Goal: Task Accomplishment & Management: Use online tool/utility

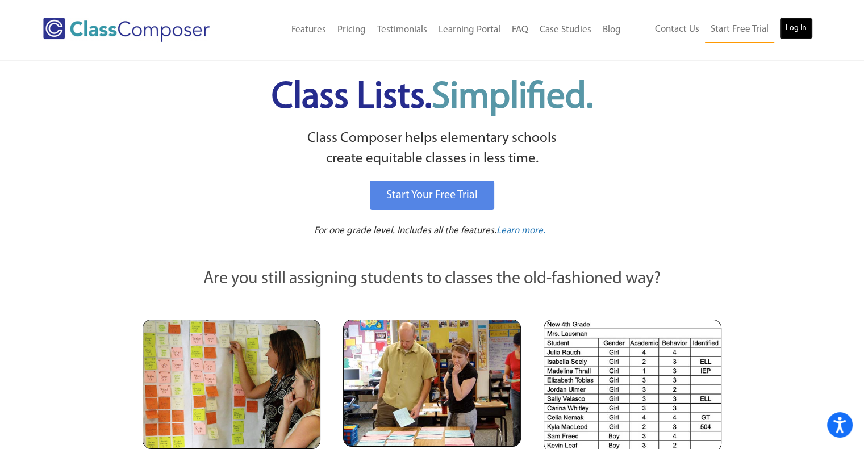
click at [799, 28] on link "Log In" at bounding box center [796, 28] width 32 height 23
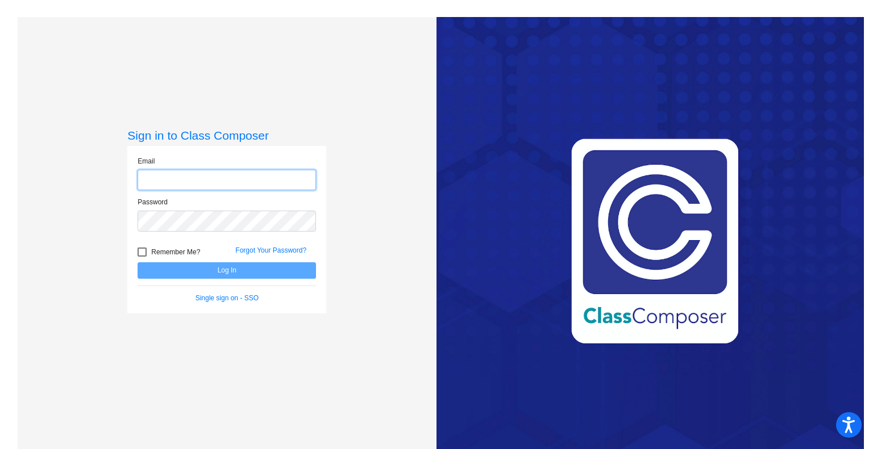
type input "abailey@cnusd.k12.ca.us"
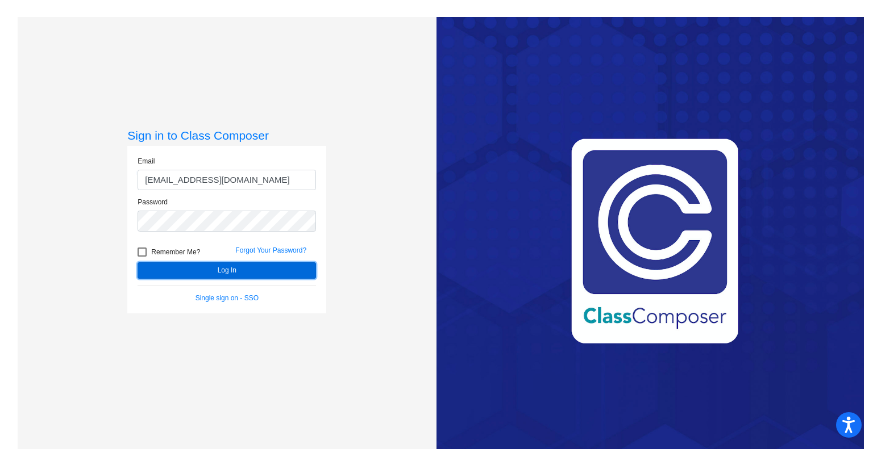
click at [213, 275] on button "Log In" at bounding box center [226, 270] width 178 height 16
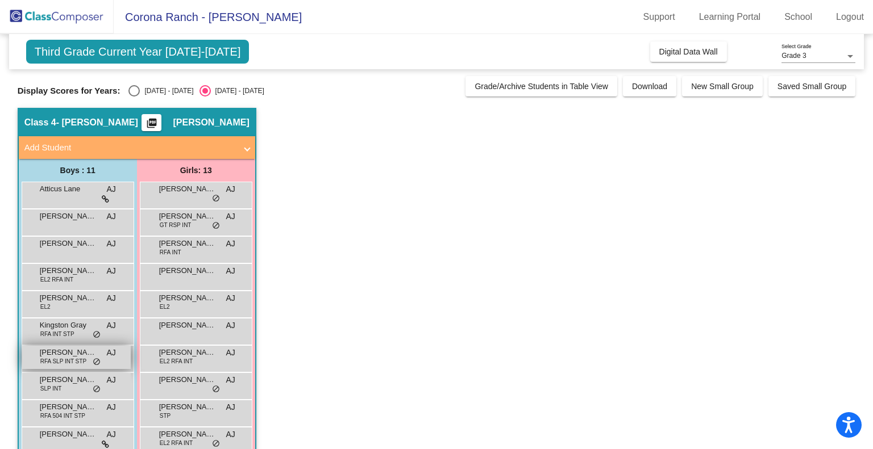
click at [52, 366] on div "Maximiliano Lozano RFA SLP INT STP AJ lock do_not_disturb_alt" at bounding box center [76, 357] width 109 height 23
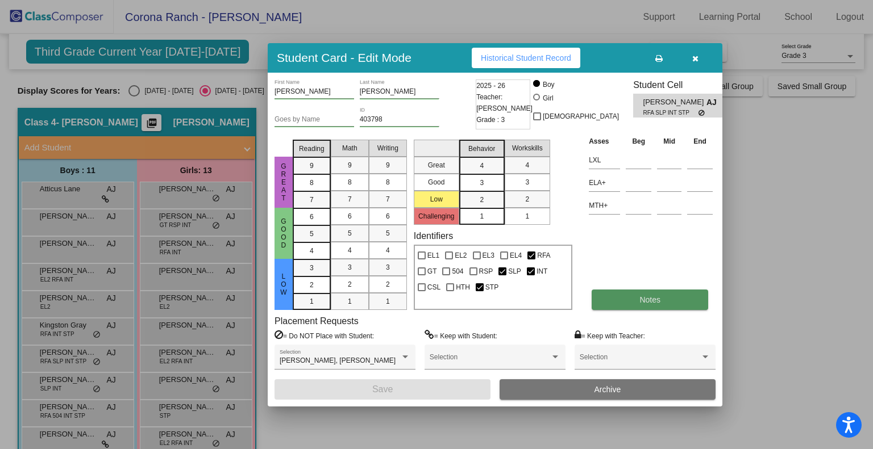
click at [665, 297] on button "Notes" at bounding box center [649, 300] width 116 height 20
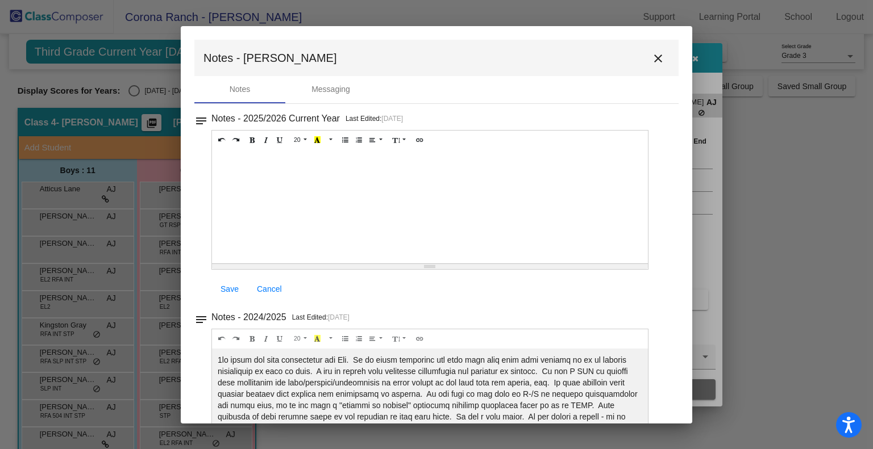
click at [666, 314] on div "notes Notes - 2024/2025 Last Edited: 4/13/25 20 8 9 10 11 12 14 18 24 36 Backgr…" at bounding box center [436, 389] width 484 height 159
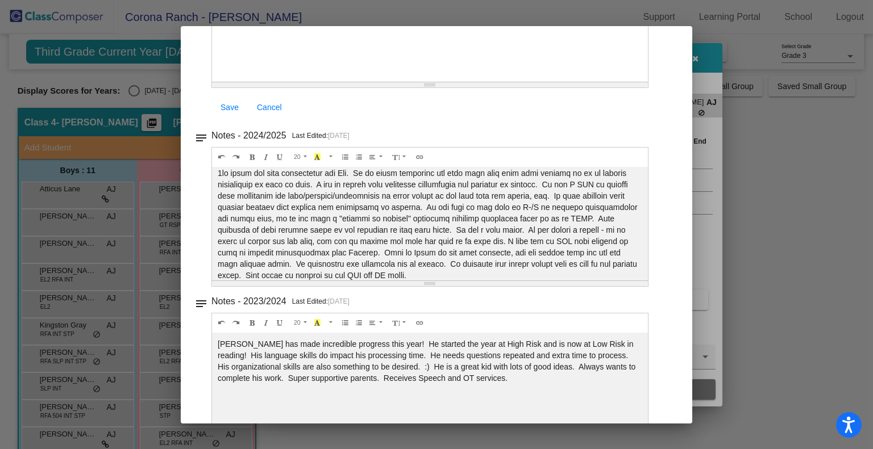
scroll to position [11, 0]
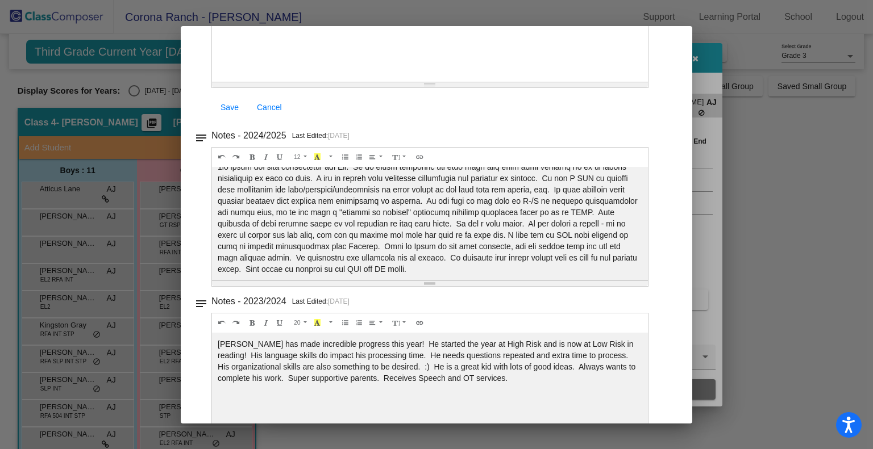
click at [776, 149] on div at bounding box center [436, 224] width 873 height 449
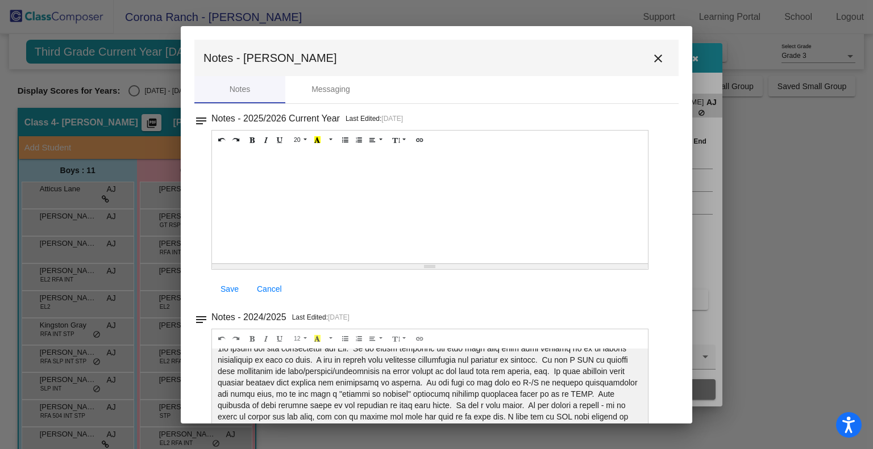
click at [651, 56] on mat-icon "close" at bounding box center [658, 59] width 14 height 14
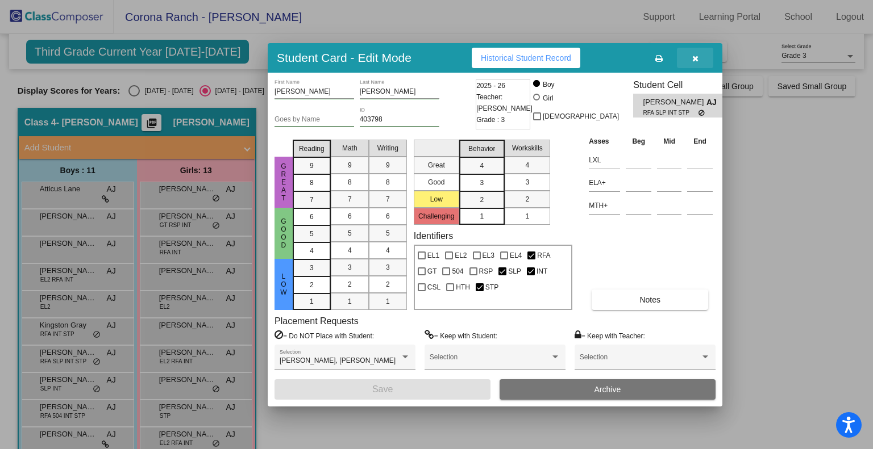
click at [695, 58] on icon "button" at bounding box center [695, 59] width 6 height 8
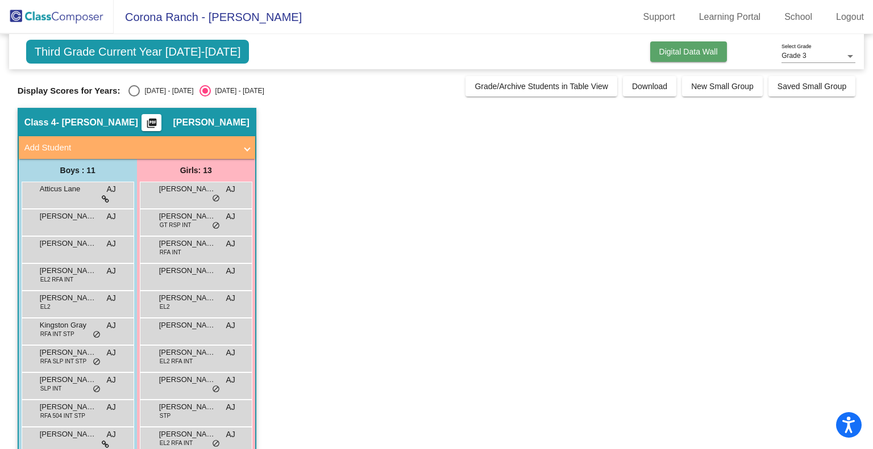
click at [674, 54] on span "Digital Data Wall" at bounding box center [688, 51] width 59 height 9
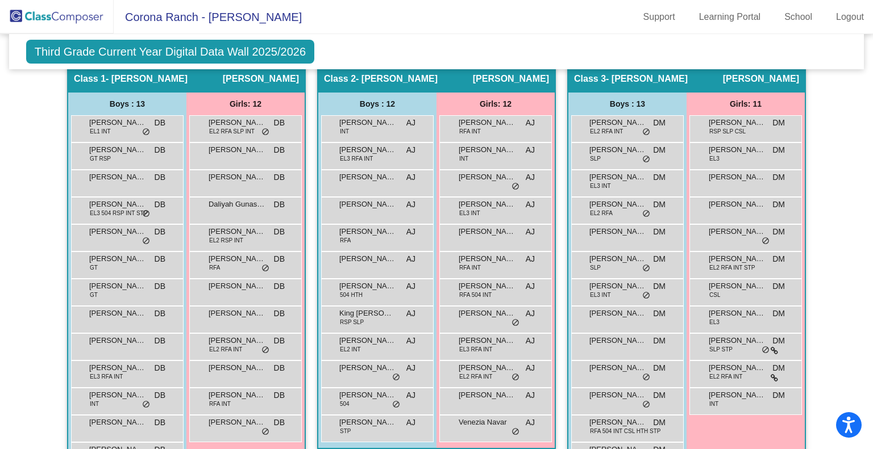
scroll to position [250, 0]
